Goal: Information Seeking & Learning: Learn about a topic

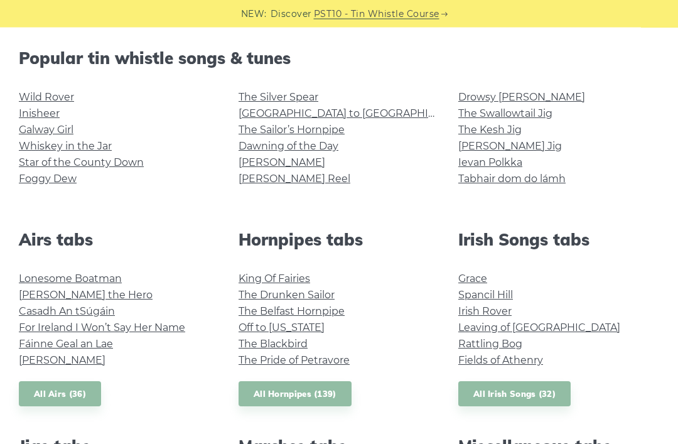
scroll to position [311, 0]
click at [41, 86] on div "Popular tin whistle songs & tunes Wild Rover Inisheer Galway Girl Whiskey in th…" at bounding box center [338, 123] width 659 height 151
click at [31, 92] on link "Wild Rover" at bounding box center [46, 97] width 55 height 12
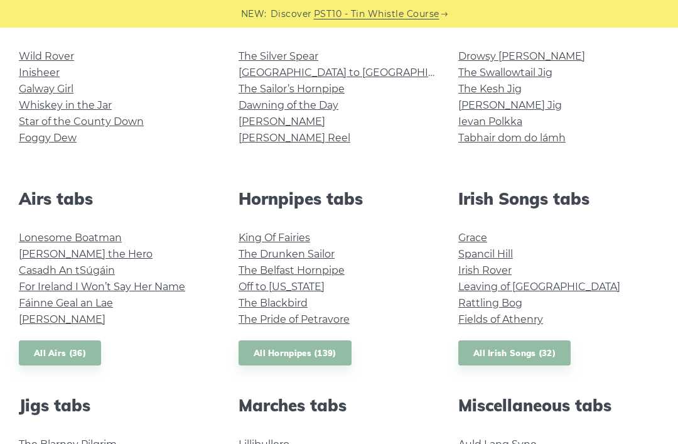
click at [51, 94] on link "Galway Girl" at bounding box center [46, 89] width 55 height 12
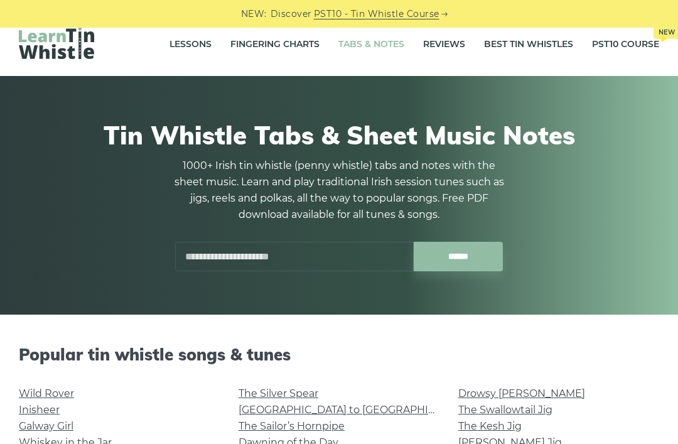
scroll to position [0, 0]
